Goal: Information Seeking & Learning: Compare options

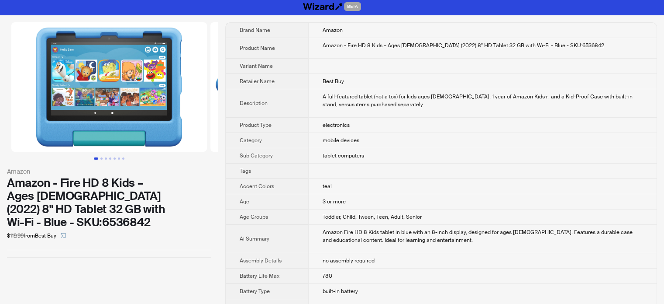
scroll to position [44, 0]
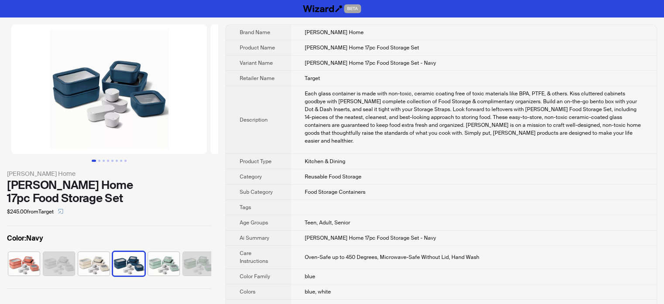
scroll to position [0, 5]
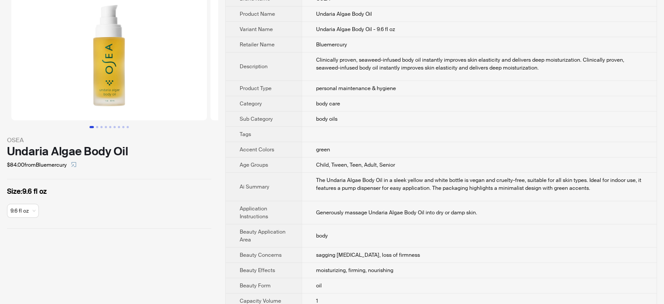
scroll to position [87, 0]
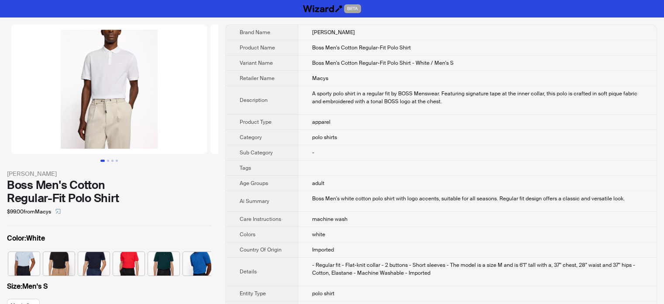
scroll to position [0, 75]
